Goal: Entertainment & Leisure: Consume media (video, audio)

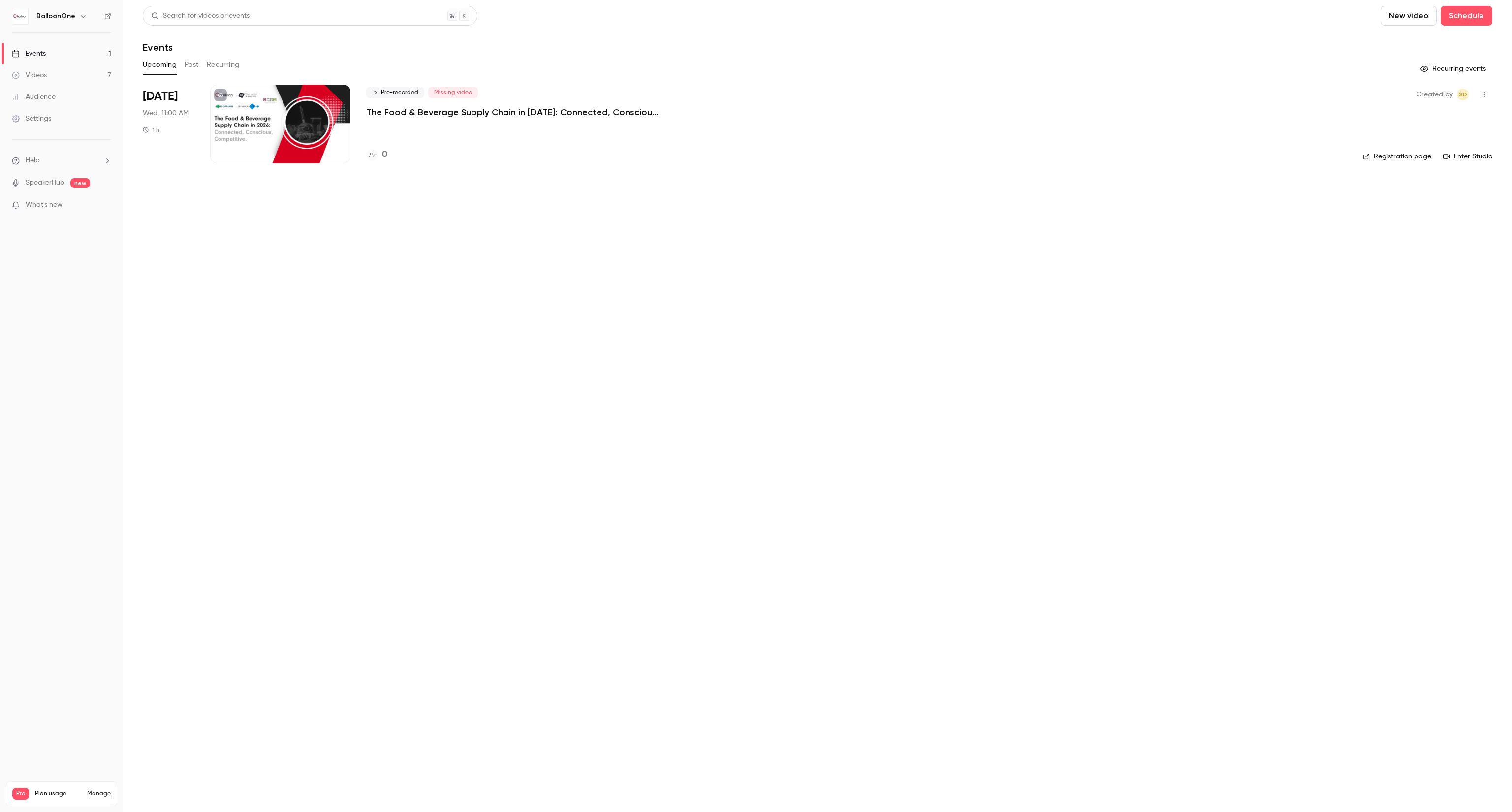
click at [53, 83] on link "Videos 7" at bounding box center [61, 75] width 123 height 21
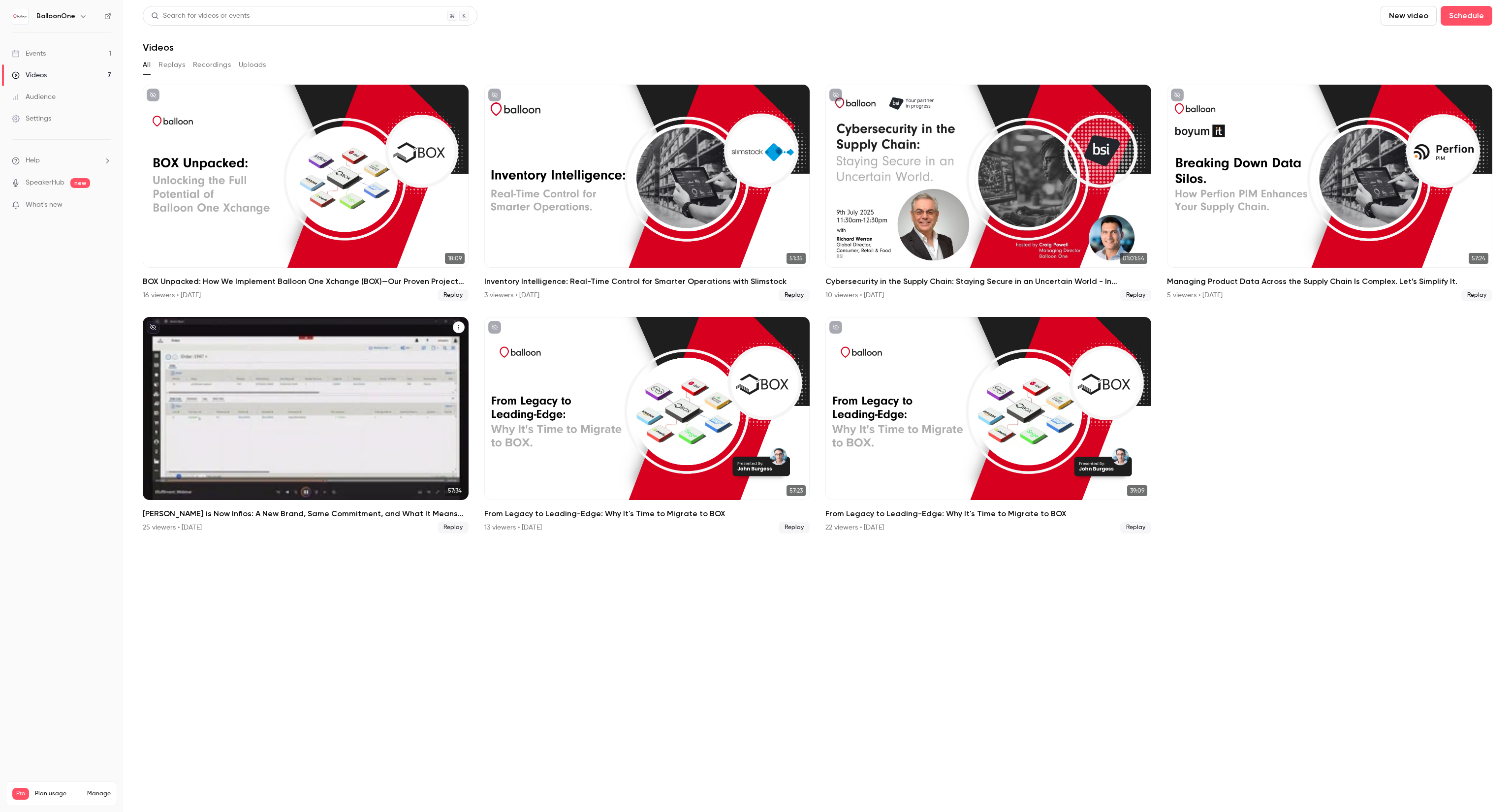
click at [285, 524] on div "25 viewers • [DATE] Replay" at bounding box center [305, 528] width 326 height 12
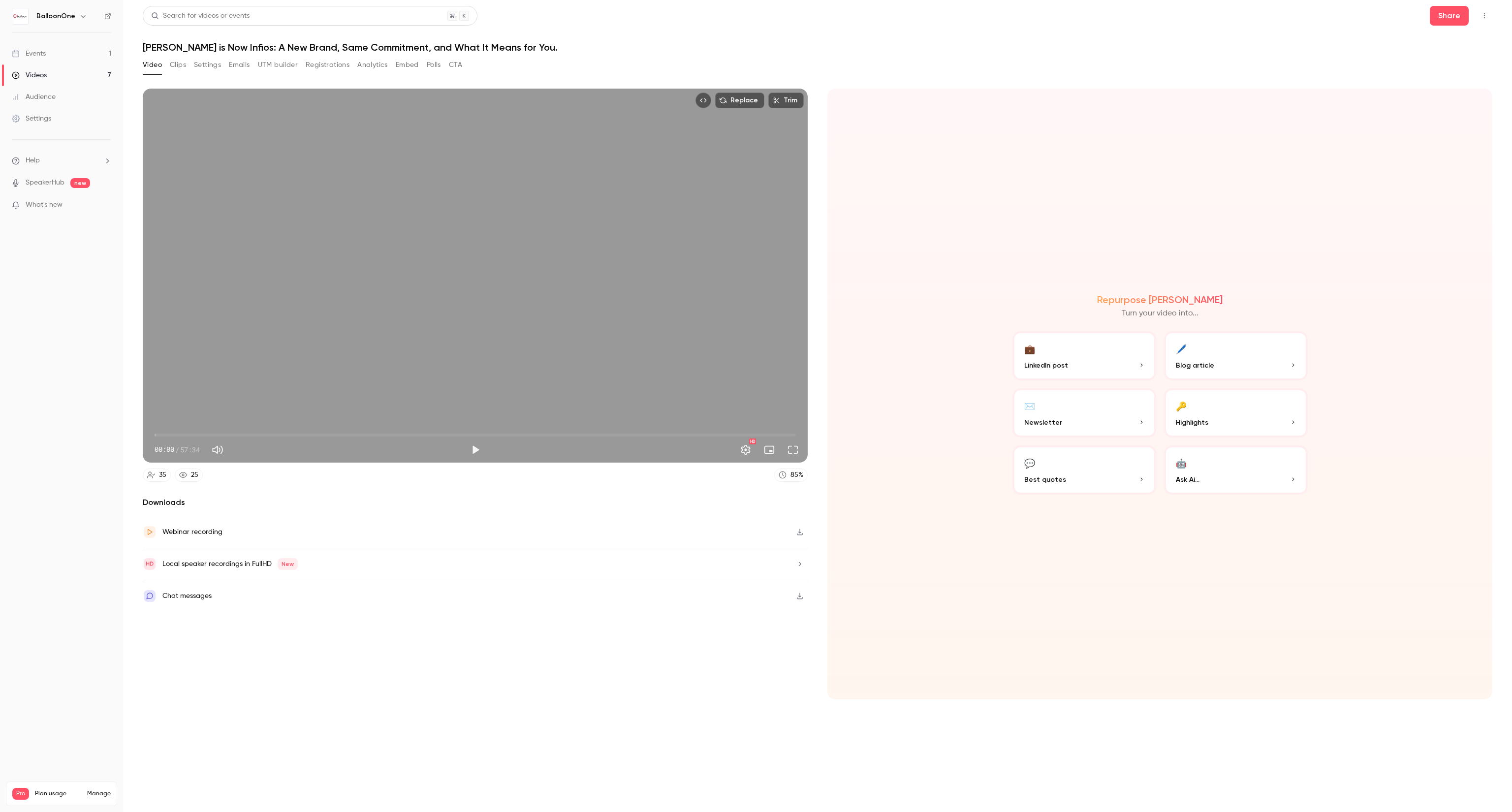
click at [325, 67] on button "Registrations" at bounding box center [327, 65] width 44 height 16
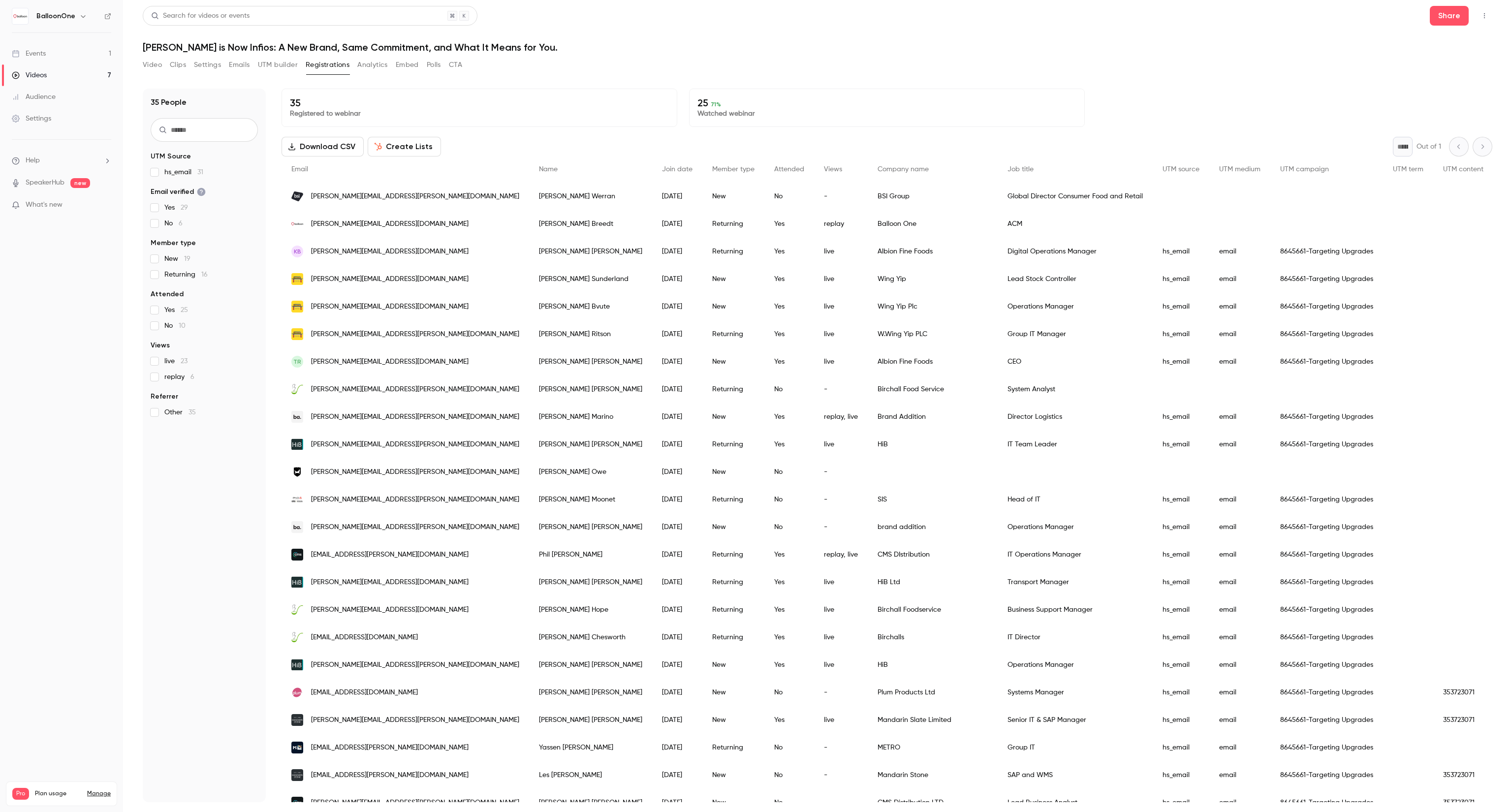
click at [211, 135] on input "text" at bounding box center [204, 130] width 107 height 24
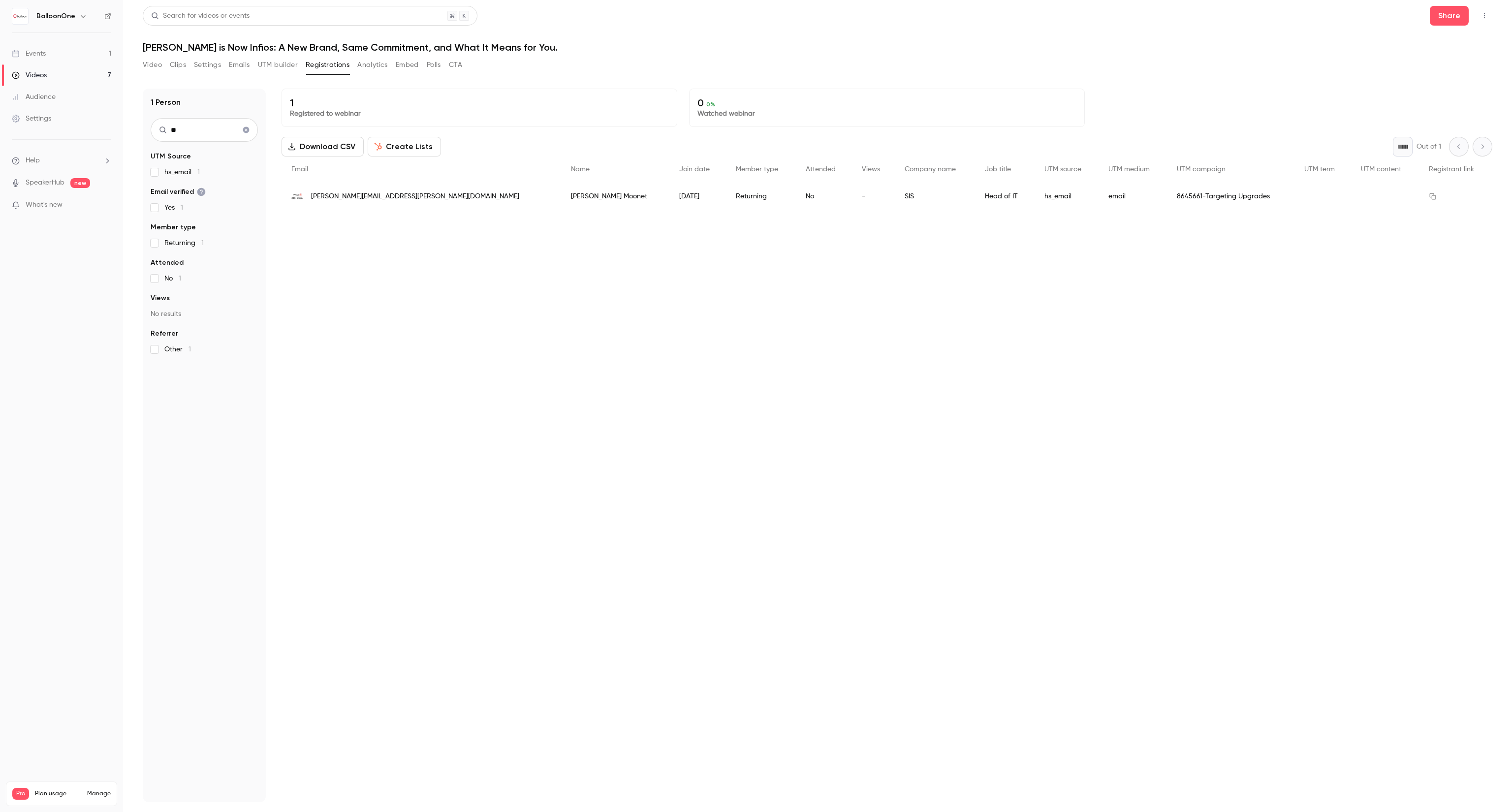
type input "*"
